Goal: Check status: Check status

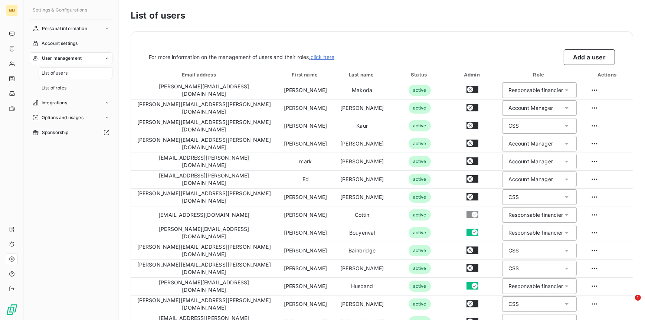
scroll to position [287, 0]
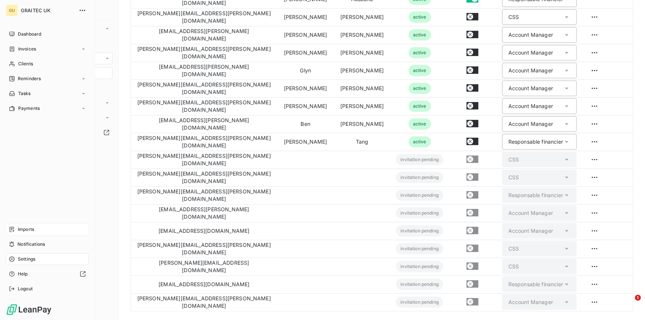
click at [27, 229] on span "Imports" at bounding box center [26, 229] width 16 height 7
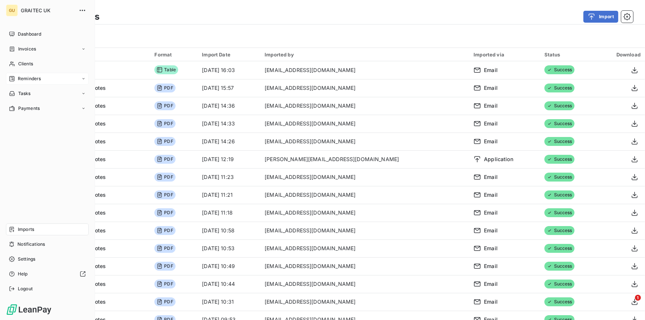
click at [20, 79] on span "Reminders" at bounding box center [29, 78] width 23 height 7
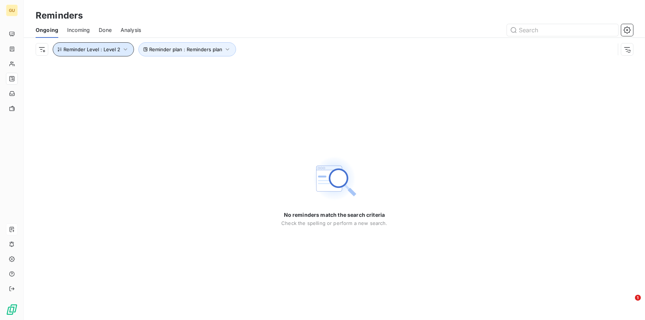
click at [95, 50] on span "Reminder Level : Level 2" at bounding box center [91, 49] width 57 height 6
click at [108, 167] on div "No reminders match the search criteria Check the spelling or perform a new sear…" at bounding box center [334, 190] width 621 height 259
click at [124, 49] on icon "button" at bounding box center [126, 49] width 4 height 2
click at [193, 68] on div "Level 2" at bounding box center [207, 69] width 107 height 16
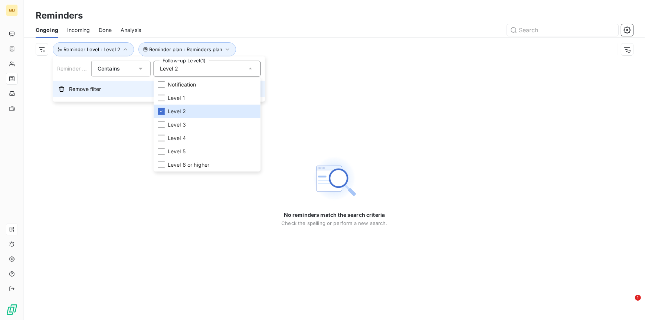
click at [65, 86] on button "Remove filter" at bounding box center [159, 89] width 212 height 16
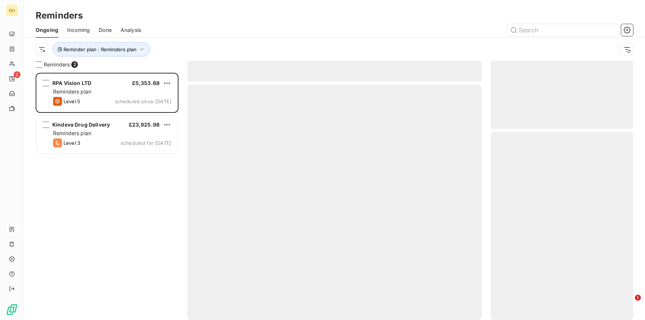
scroll to position [241, 137]
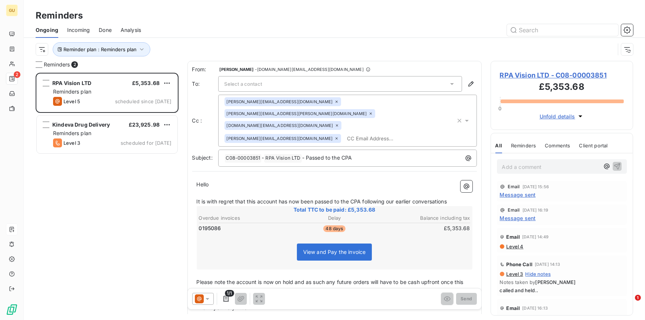
click at [506, 75] on span "RPA Vision LTD - C08-00003851" at bounding box center [562, 75] width 124 height 10
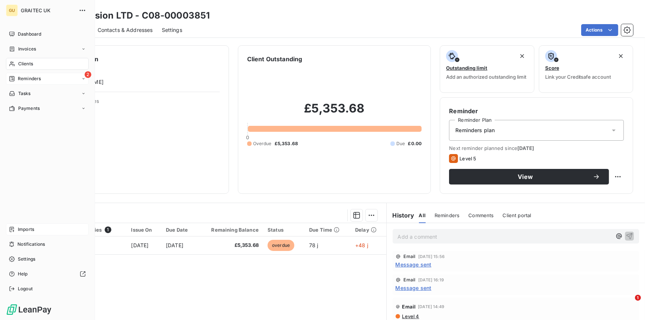
click at [21, 78] on span "Reminders" at bounding box center [29, 78] width 23 height 7
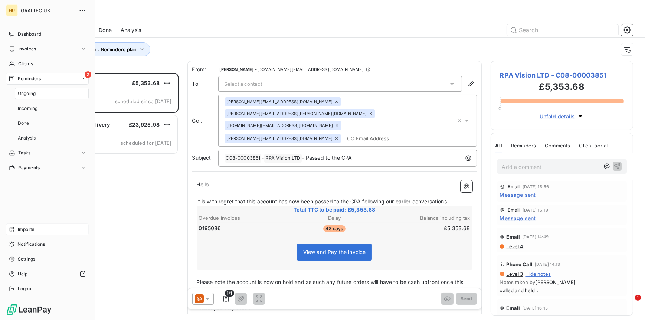
scroll to position [241, 137]
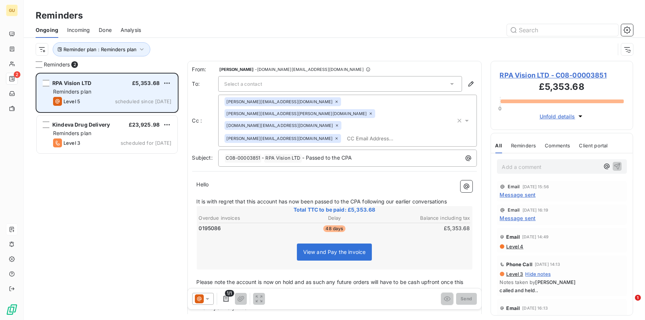
click at [134, 97] on div "Level 5 scheduled since [DATE]" at bounding box center [112, 101] width 118 height 9
click at [45, 84] on div "grid" at bounding box center [46, 83] width 7 height 7
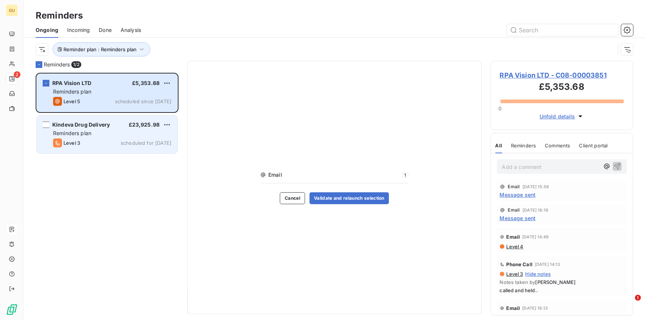
click at [113, 134] on div "Reminders plan" at bounding box center [112, 132] width 118 height 7
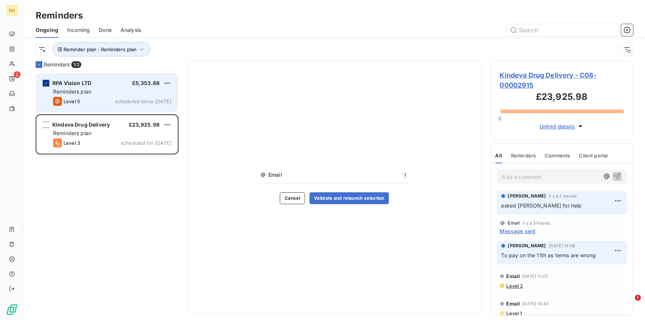
click at [46, 83] on icon "grid" at bounding box center [46, 83] width 4 height 4
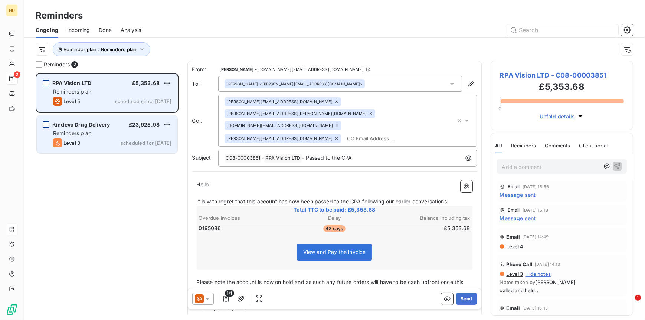
click at [48, 123] on div "grid" at bounding box center [46, 124] width 7 height 7
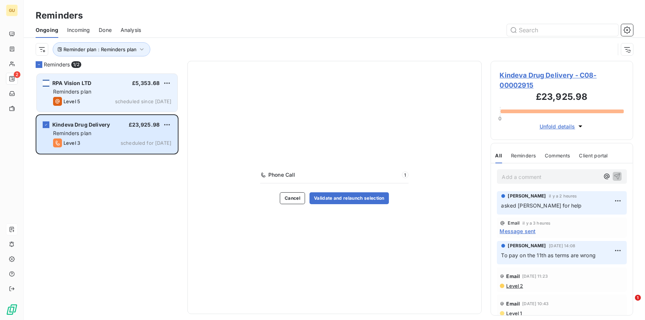
click at [100, 83] on div "RPA Vision LTD £5,353.68" at bounding box center [112, 83] width 118 height 7
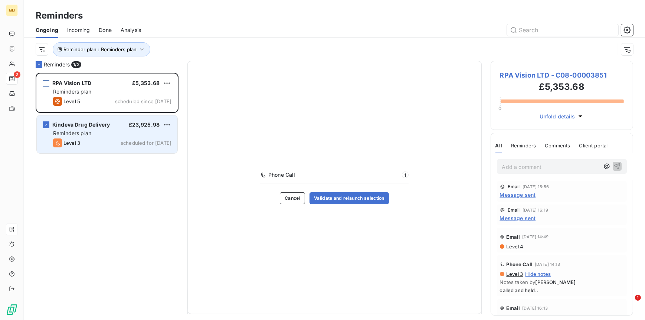
drag, startPoint x: 49, startPoint y: 124, endPoint x: 48, endPoint y: 119, distance: 5.2
click at [48, 124] on div "grid" at bounding box center [46, 124] width 7 height 7
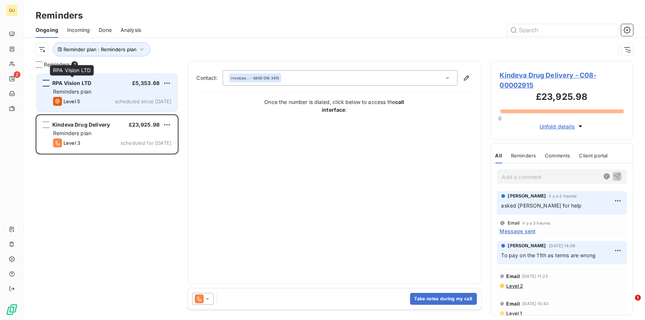
click at [72, 86] on span "RPA Vision LTD" at bounding box center [71, 83] width 39 height 6
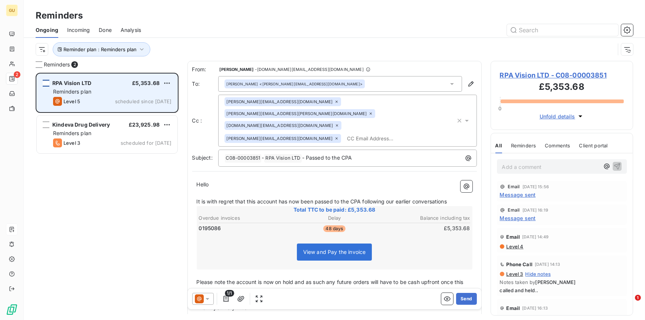
click at [79, 80] on span "RPA Vision LTD" at bounding box center [71, 83] width 39 height 6
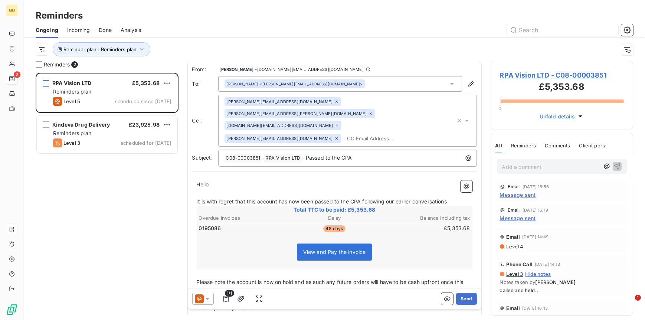
drag, startPoint x: 526, startPoint y: 69, endPoint x: 525, endPoint y: 72, distance: 3.8
click at [526, 69] on div "RPA Vision LTD - C08-00003851 £5,353.68 0 Unfold details" at bounding box center [561, 95] width 143 height 69
click at [525, 73] on span "RPA Vision LTD - C08-00003851" at bounding box center [562, 75] width 124 height 10
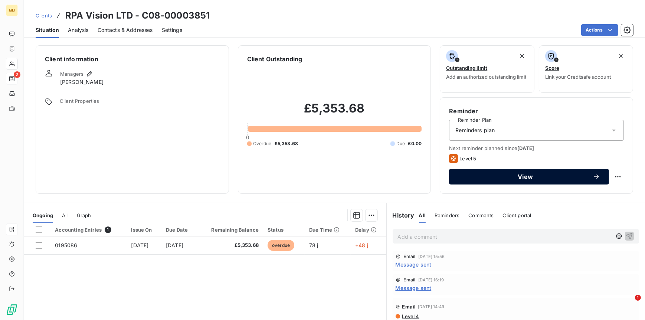
click at [529, 178] on span "View" at bounding box center [525, 177] width 135 height 6
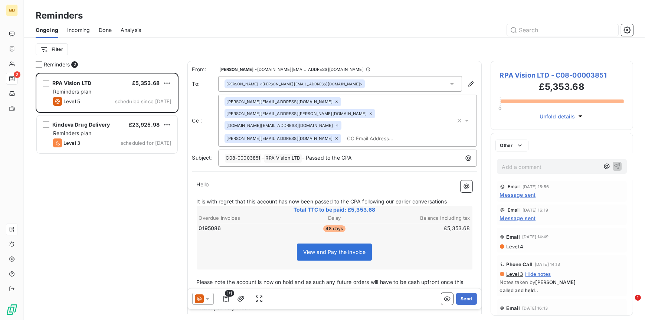
scroll to position [241, 137]
click at [532, 75] on span "RPA Vision LTD - C08-00003851" at bounding box center [562, 75] width 124 height 10
click at [553, 78] on span "RPA Vision LTD - C08-00003851" at bounding box center [562, 75] width 124 height 10
